Goal: Task Accomplishment & Management: Use online tool/utility

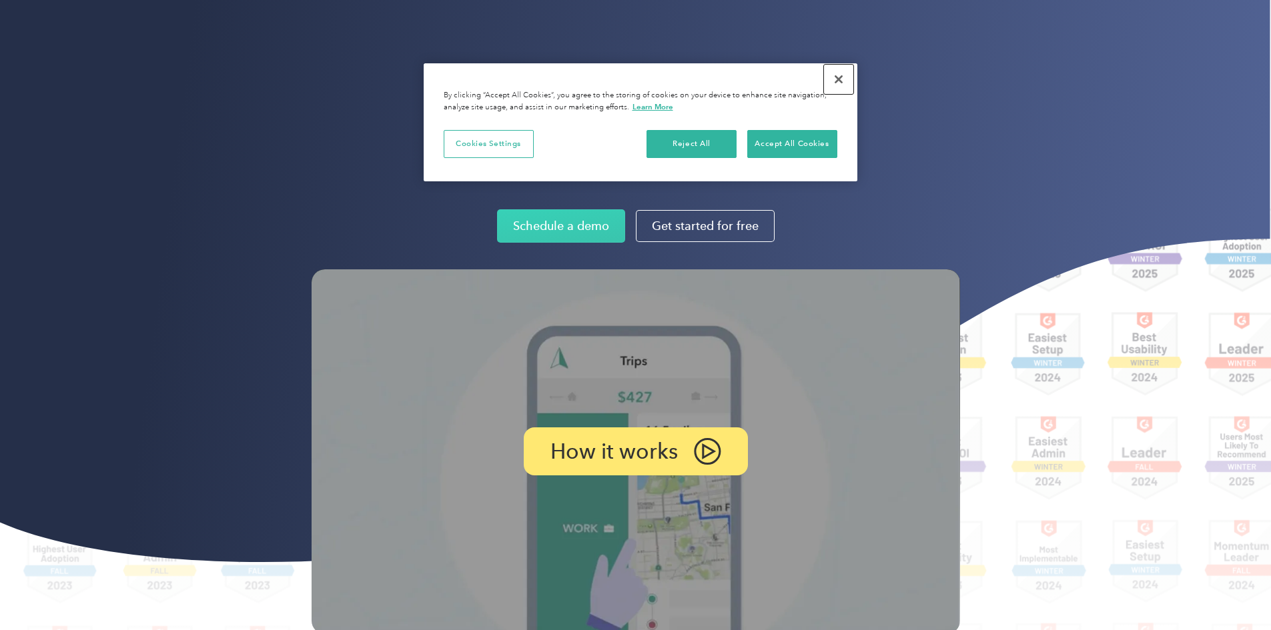
click at [842, 82] on button "Close" at bounding box center [838, 79] width 29 height 29
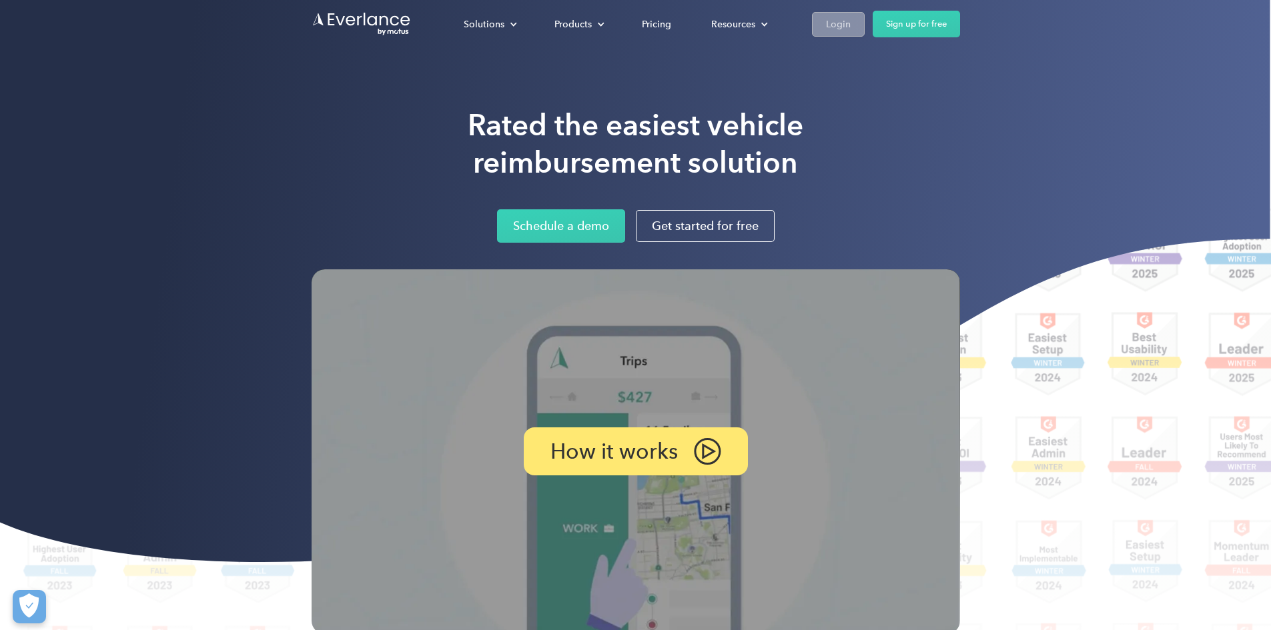
click at [864, 23] on link "Login" at bounding box center [838, 24] width 53 height 25
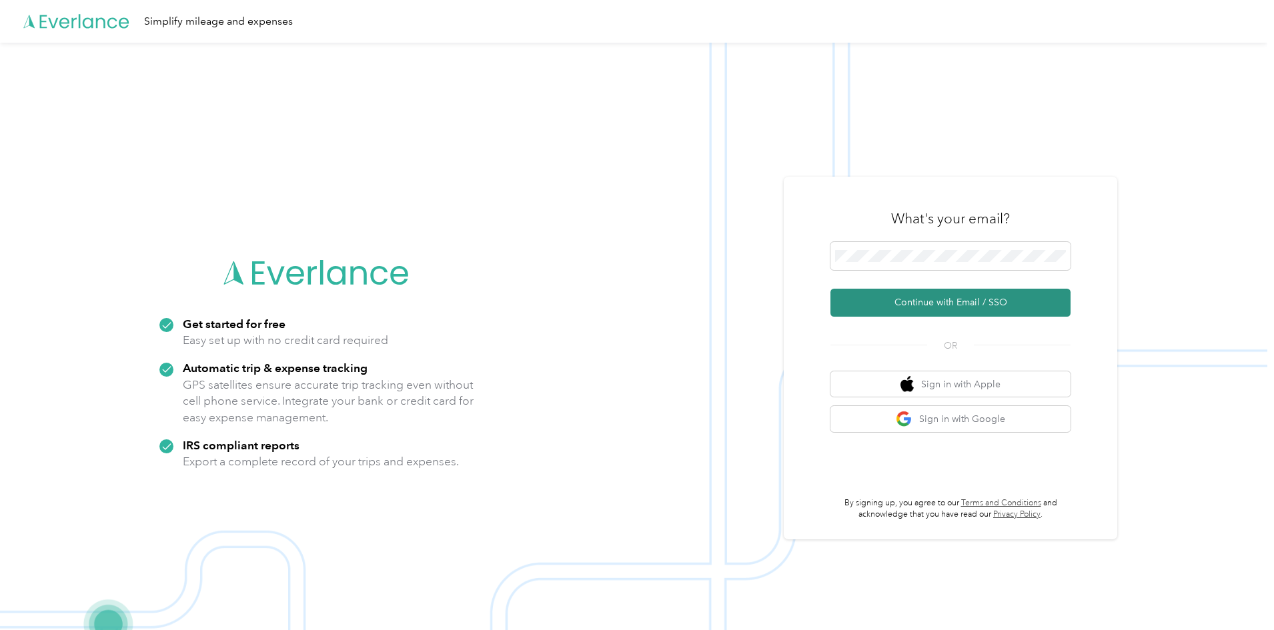
click at [949, 301] on button "Continue with Email / SSO" at bounding box center [950, 303] width 240 height 28
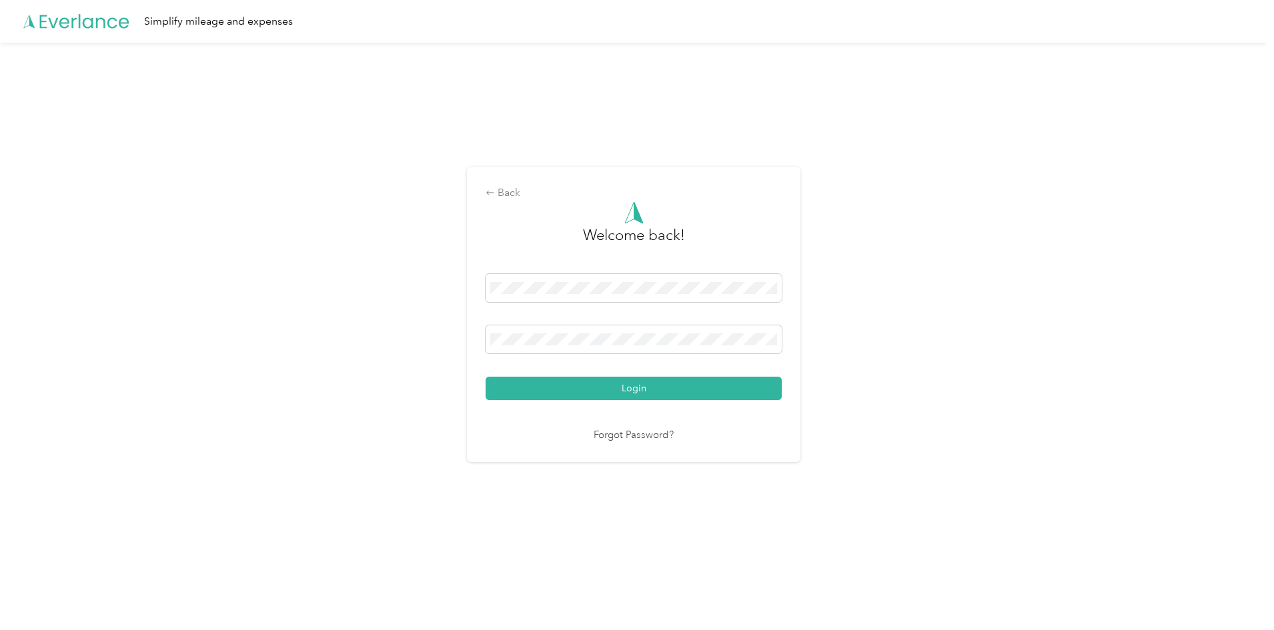
click at [486, 377] on button "Login" at bounding box center [634, 388] width 296 height 23
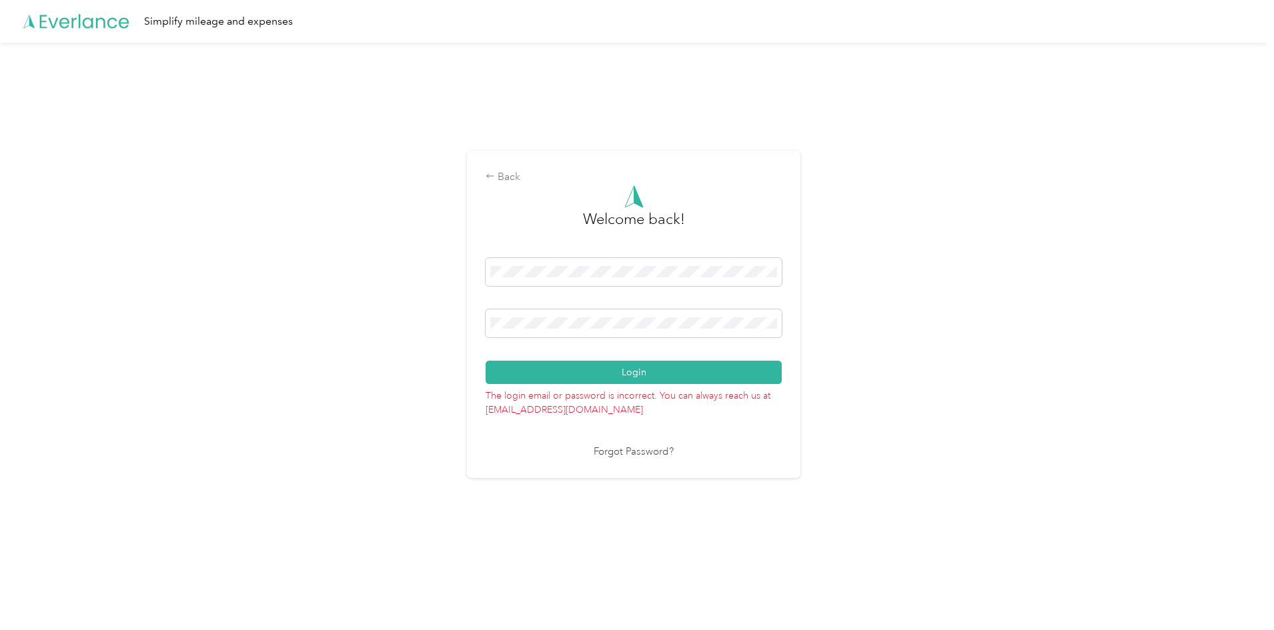
click at [340, 320] on div "Back Welcome back! Login The login email or password is incorrect. You can alwa…" at bounding box center [633, 320] width 1267 height 555
click at [486, 361] on button "Login" at bounding box center [634, 372] width 296 height 23
click at [365, 322] on div "Back Welcome back! Login The login email or password is incorrect. You can alwa…" at bounding box center [633, 320] width 1267 height 555
click at [504, 181] on div "Back" at bounding box center [634, 177] width 296 height 16
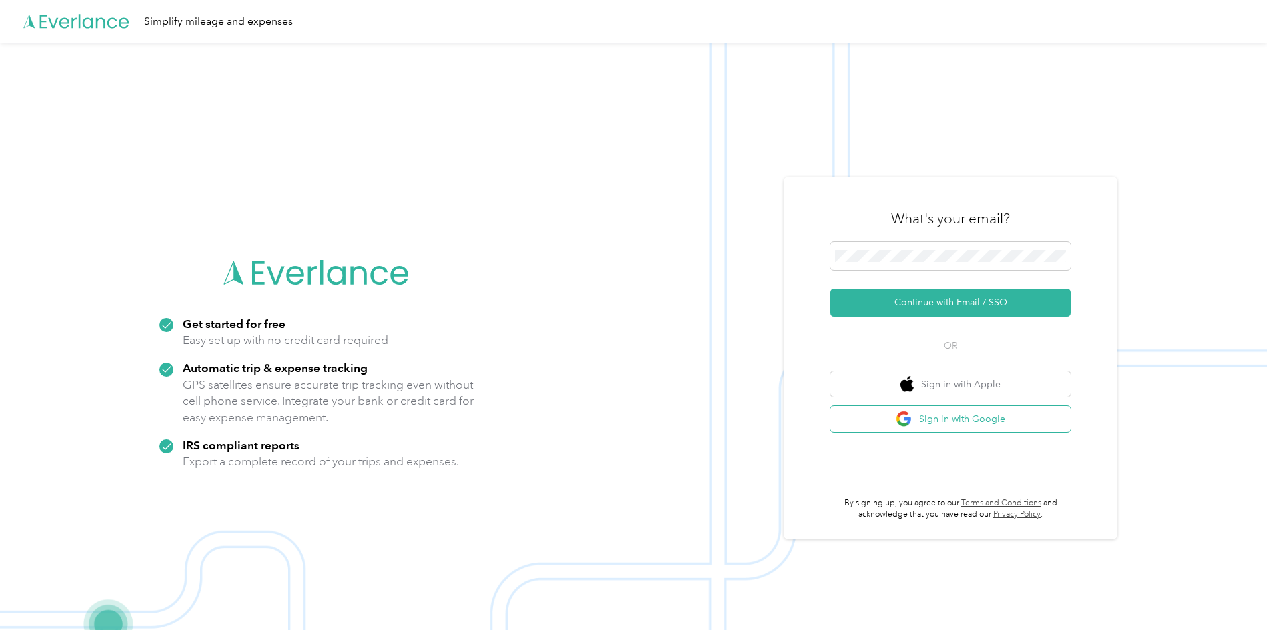
click at [965, 418] on button "Sign in with Google" at bounding box center [950, 419] width 240 height 26
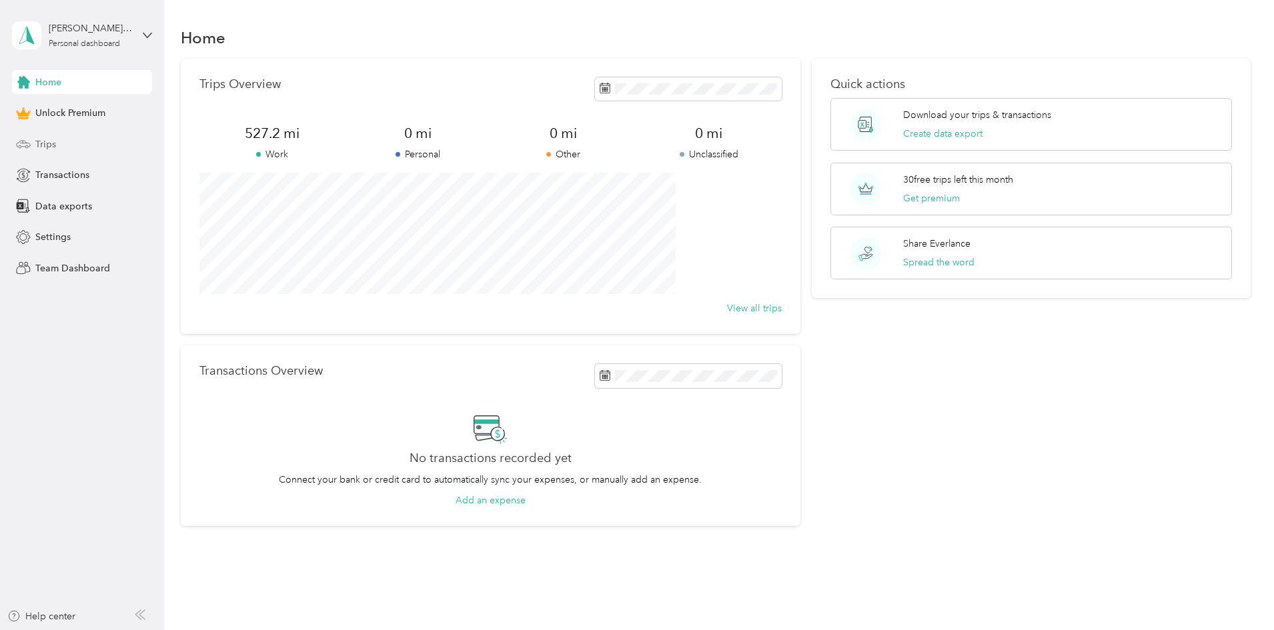
click at [54, 144] on span "Trips" at bounding box center [45, 144] width 21 height 14
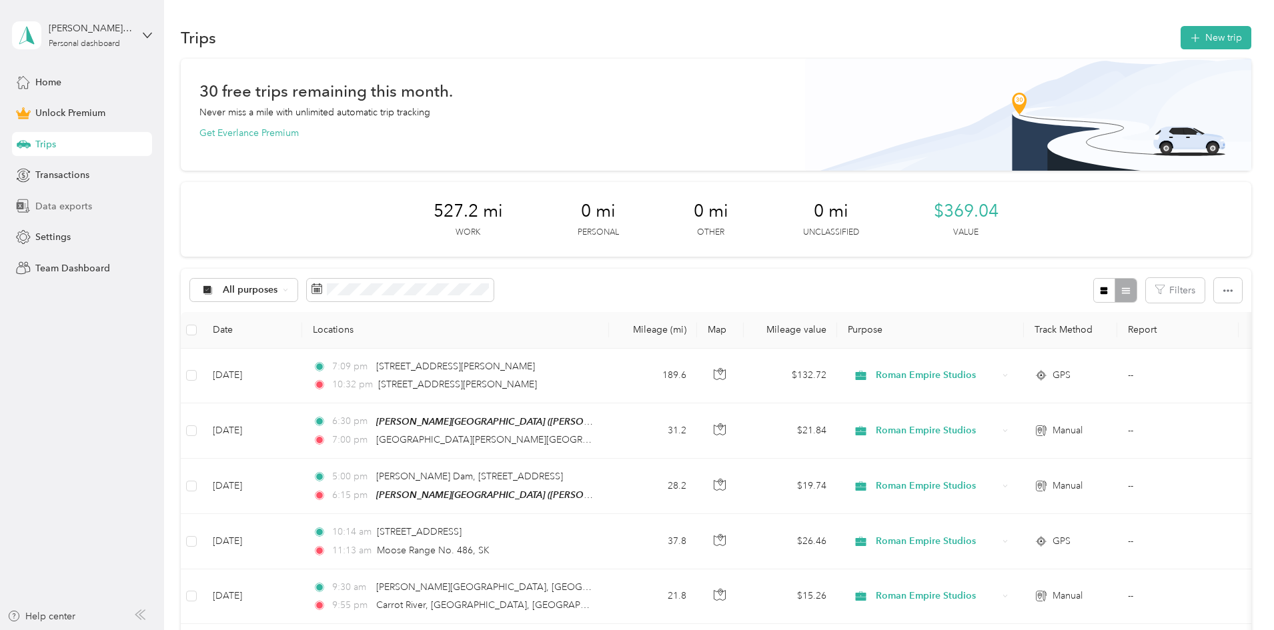
click at [76, 208] on span "Data exports" at bounding box center [63, 206] width 57 height 14
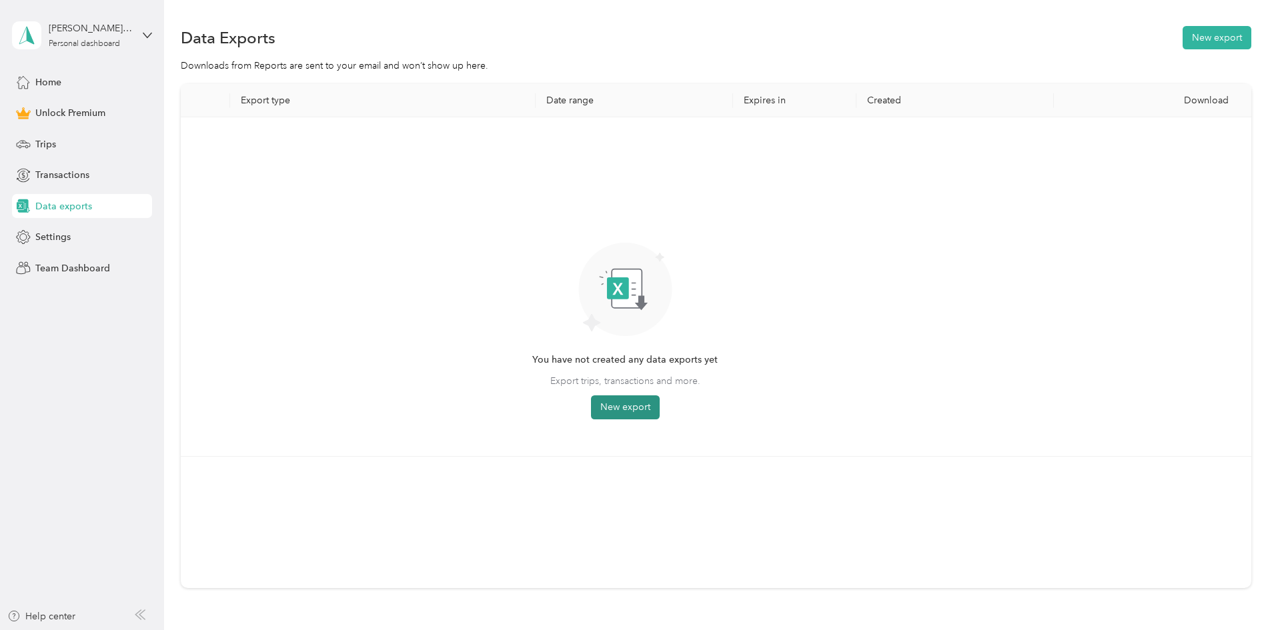
click at [660, 405] on button "New export" at bounding box center [625, 408] width 69 height 24
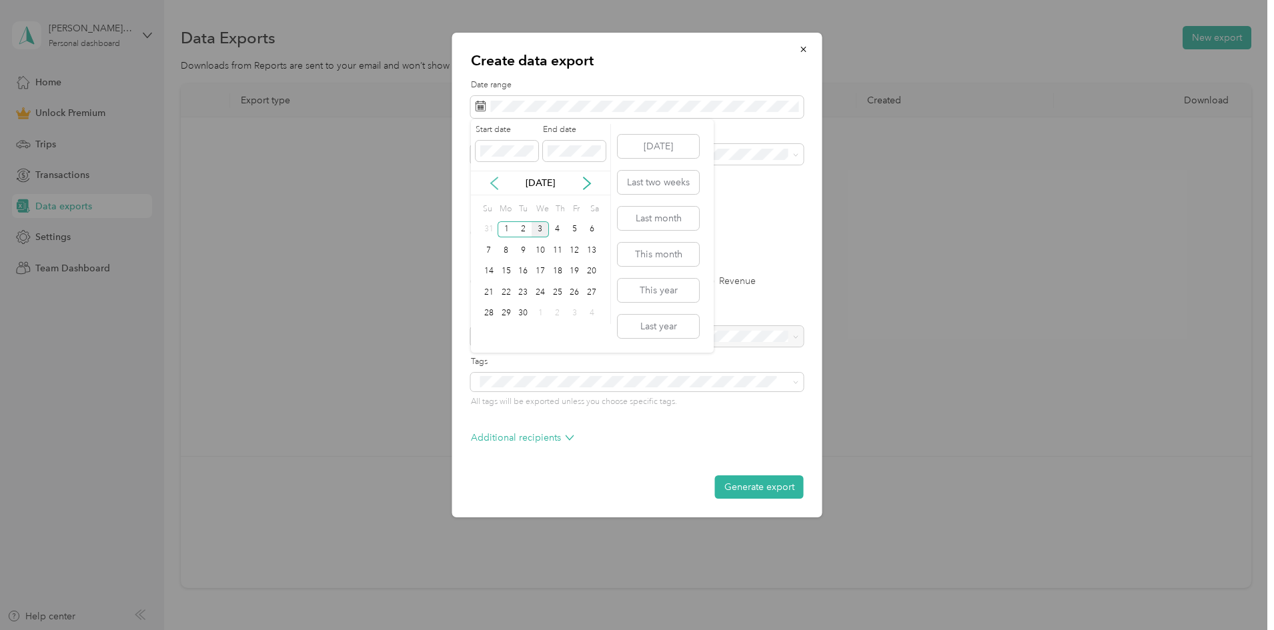
click at [498, 182] on icon at bounding box center [494, 183] width 13 height 13
click at [560, 227] on div "31" at bounding box center [557, 229] width 17 height 17
click at [582, 184] on icon at bounding box center [586, 183] width 13 height 13
click at [558, 232] on div "31" at bounding box center [557, 229] width 17 height 17
click at [590, 179] on icon at bounding box center [586, 183] width 13 height 13
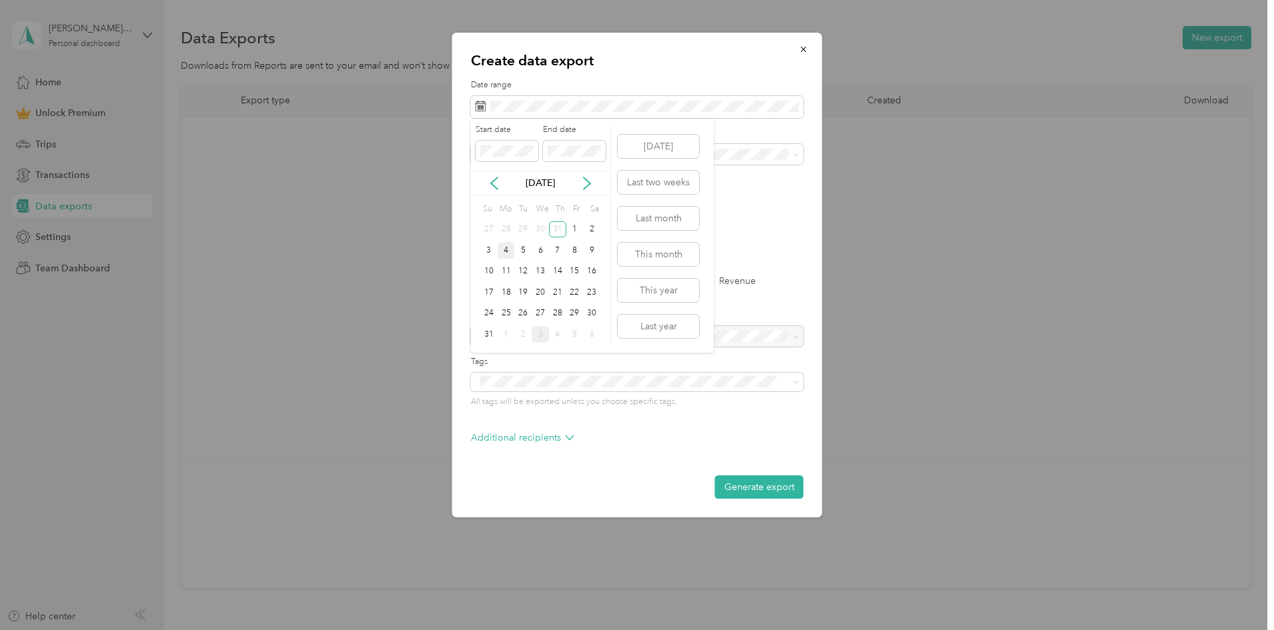
click at [504, 249] on div "4" at bounding box center [506, 250] width 17 height 17
click at [671, 185] on button "Last two weeks" at bounding box center [658, 182] width 81 height 23
click at [498, 183] on icon at bounding box center [494, 183] width 13 height 13
click at [555, 227] on div "31" at bounding box center [557, 229] width 17 height 17
click at [588, 185] on icon at bounding box center [587, 183] width 7 height 12
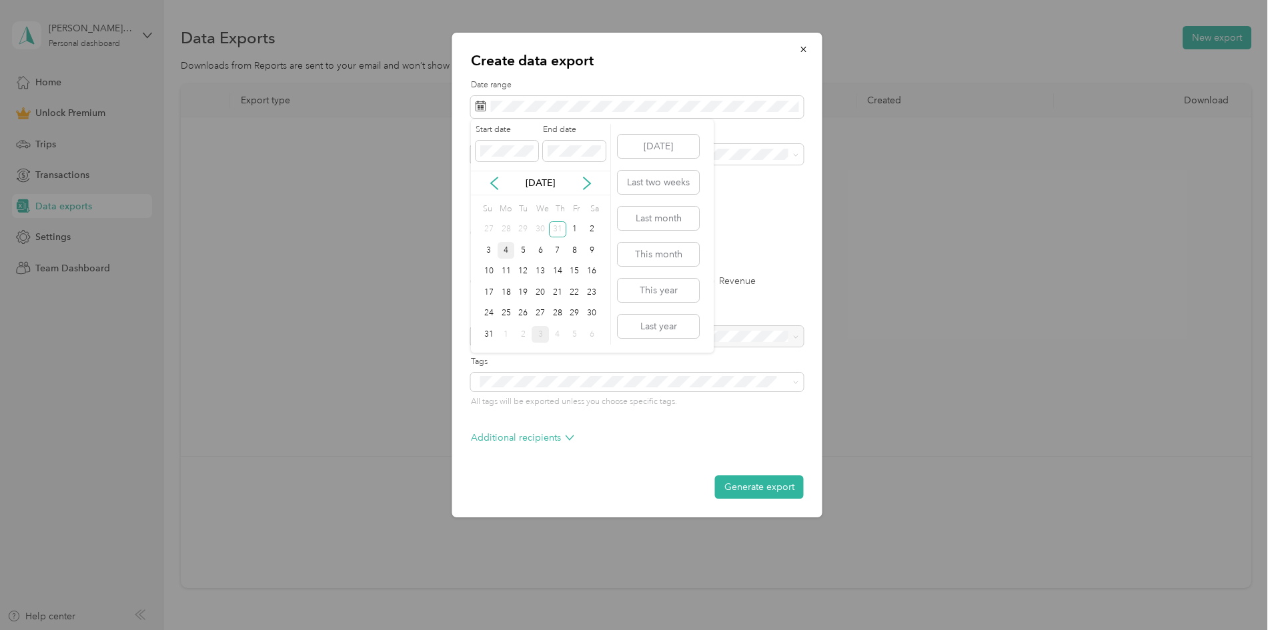
click at [509, 251] on div "4" at bounding box center [506, 250] width 17 height 17
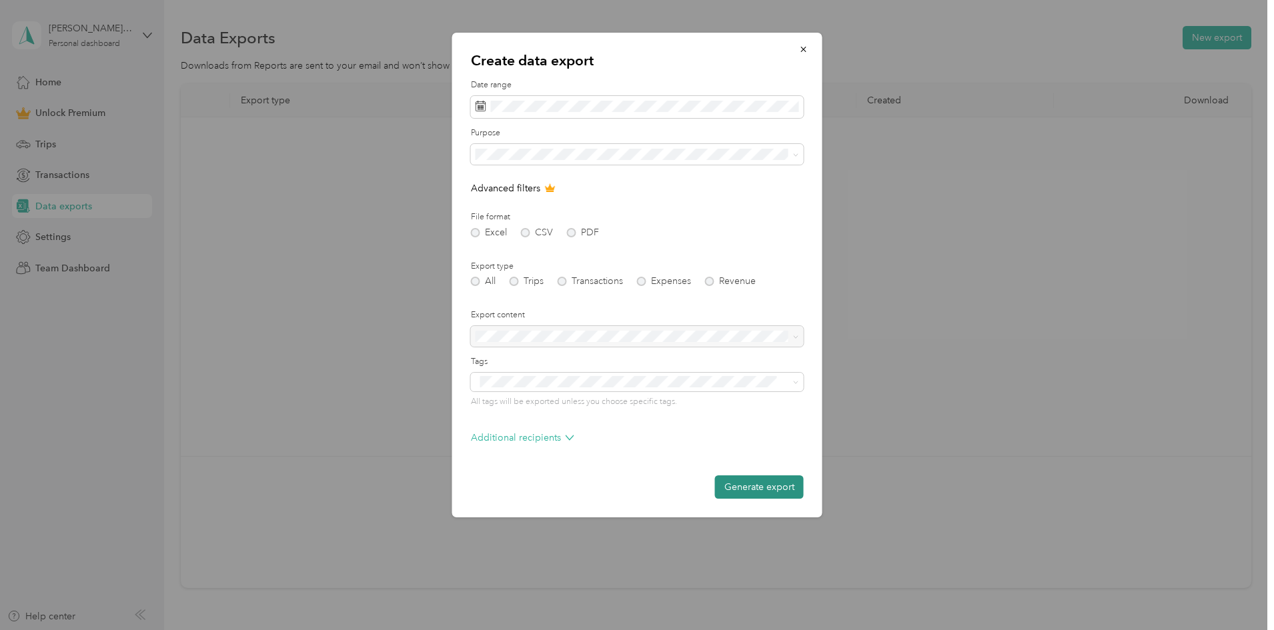
click at [759, 484] on button "Generate export" at bounding box center [759, 487] width 89 height 23
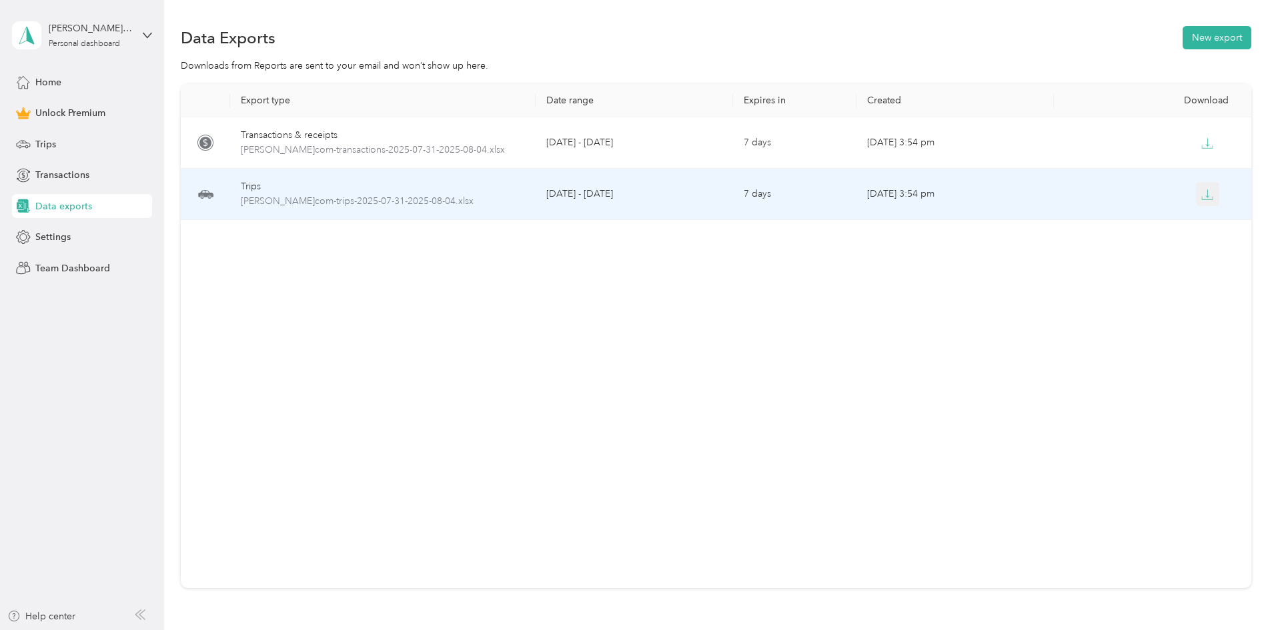
click at [1201, 195] on icon "button" at bounding box center [1207, 195] width 12 height 12
